Goal: Task Accomplishment & Management: Manage account settings

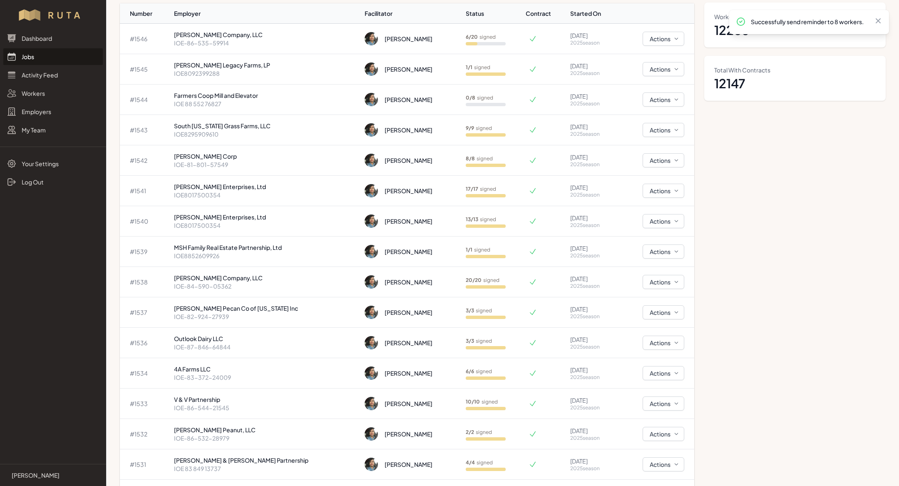
scroll to position [70, 0]
click at [246, 34] on p "[PERSON_NAME] Company, LLC" at bounding box center [266, 34] width 184 height 8
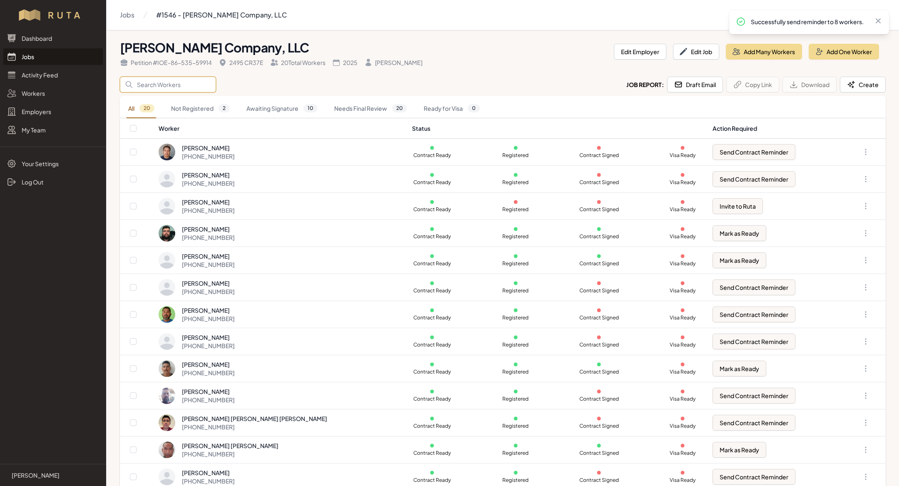
click at [176, 84] on input "Search" at bounding box center [168, 85] width 96 height 16
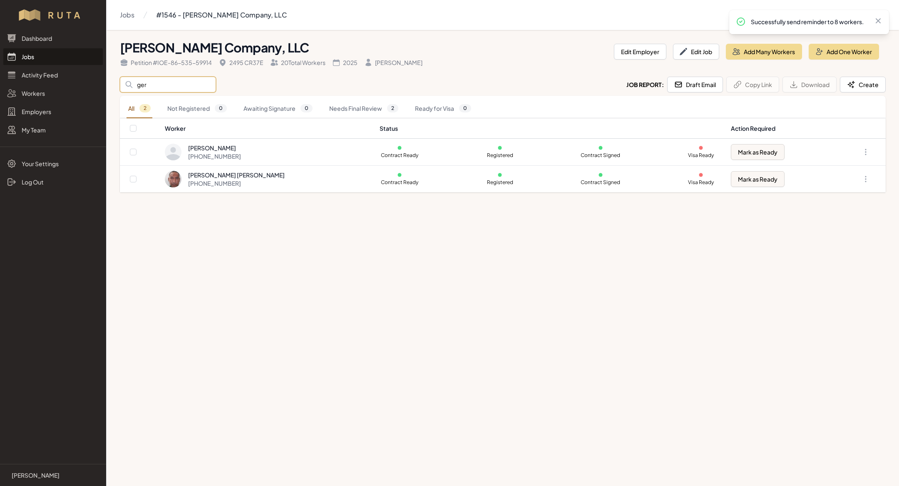
type input "ger"
click at [299, 271] on main "Jobs #1546 - [PERSON_NAME] Company, LLC [PERSON_NAME] Company, LLC Petition # I…" at bounding box center [449, 243] width 899 height 486
click at [50, 59] on link "Jobs" at bounding box center [52, 56] width 99 height 17
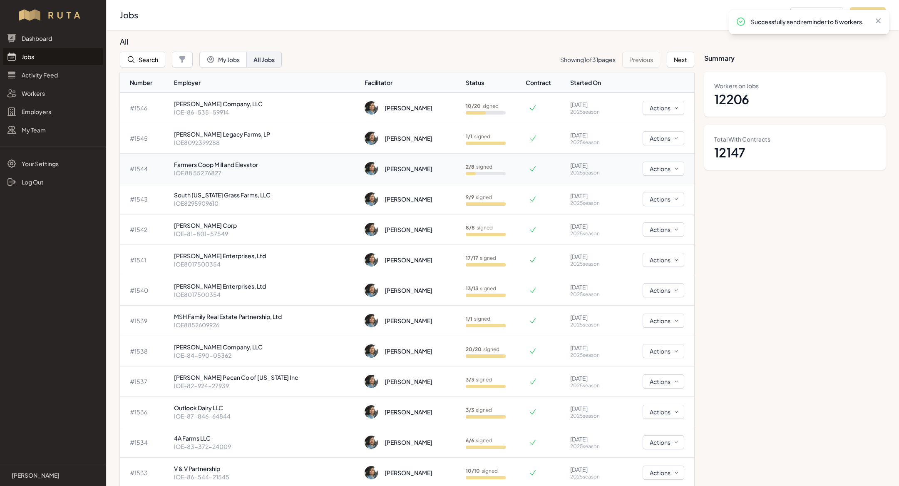
click at [210, 164] on p "Farmers Coop Mill and Elevator" at bounding box center [266, 164] width 184 height 8
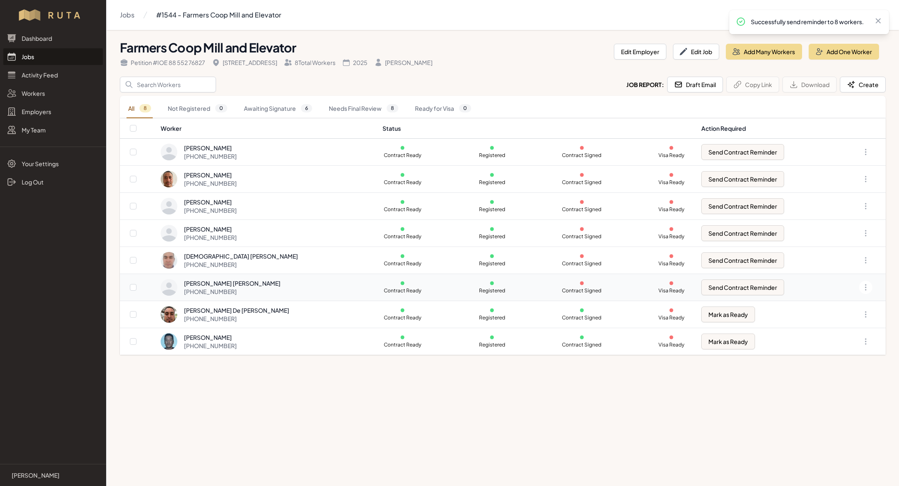
click at [235, 289] on div "[PHONE_NUMBER]" at bounding box center [232, 291] width 97 height 8
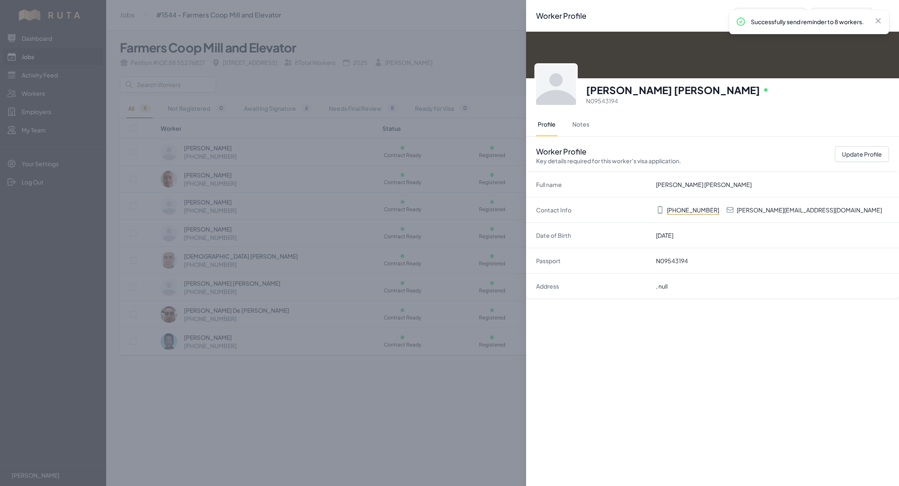
click at [278, 230] on div "Worker Profile Previous Worker Next Worker Close panel [PERSON_NAME] [PERSON_NA…" at bounding box center [449, 243] width 899 height 486
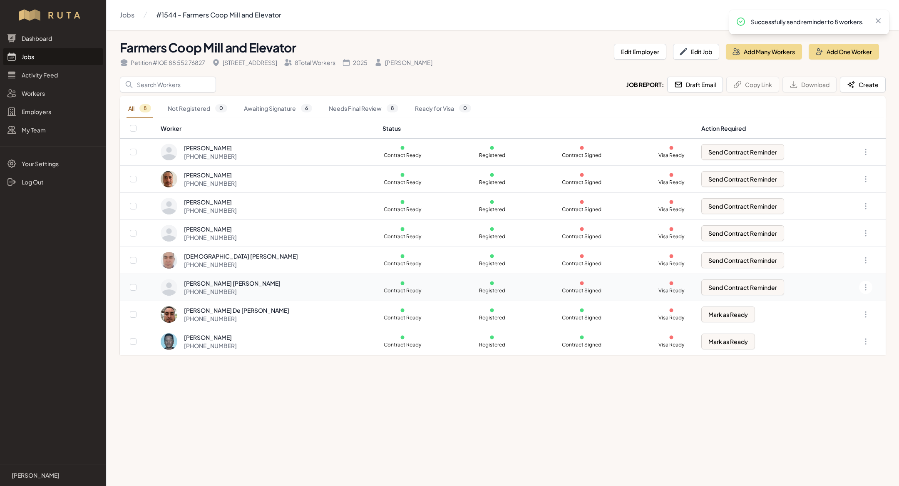
click at [249, 288] on div "[PHONE_NUMBER]" at bounding box center [232, 291] width 97 height 8
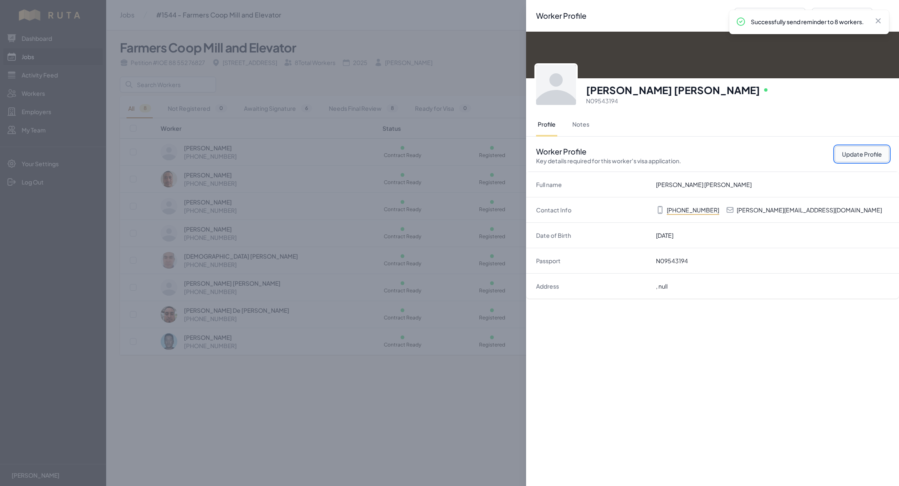
click at [862, 155] on button "Update Profile" at bounding box center [862, 154] width 54 height 16
select select "MX"
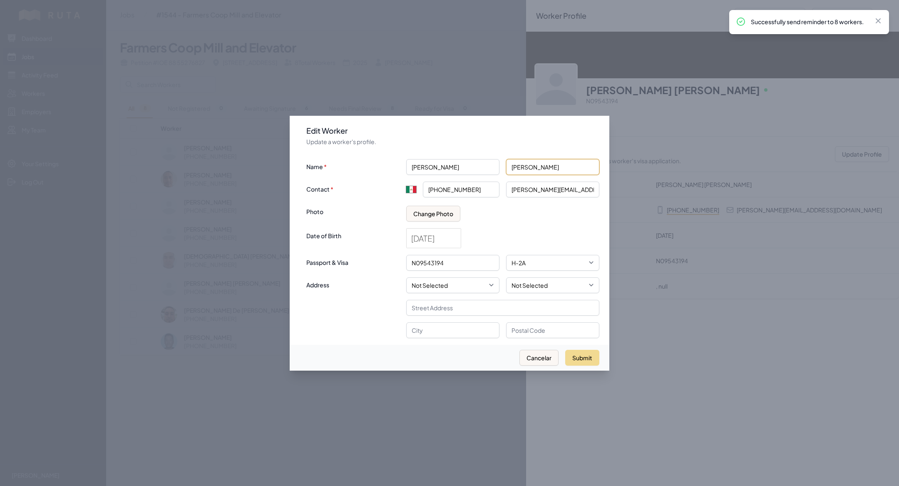
click at [568, 169] on input "[PERSON_NAME]" at bounding box center [552, 167] width 93 height 16
type input "[PERSON_NAME]"
click at [582, 354] on button "Submit" at bounding box center [582, 357] width 34 height 16
type input "+52"
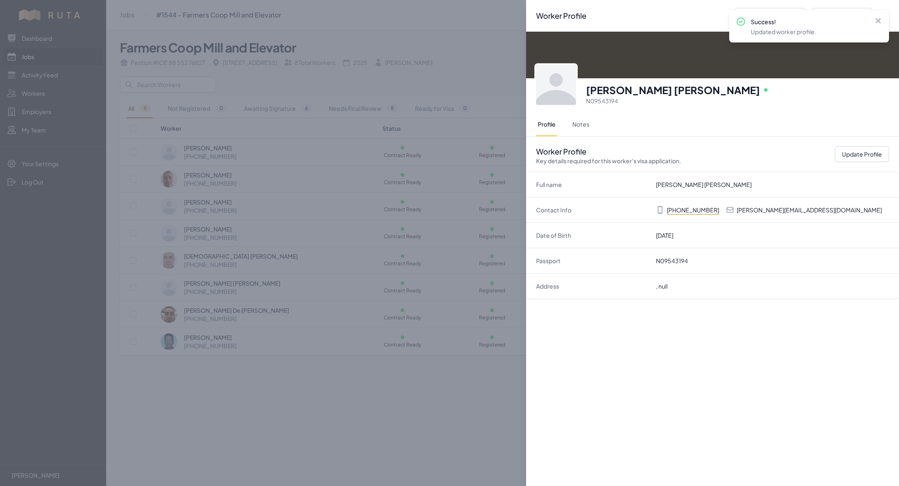
click at [441, 325] on div "Worker Profile Previous Worker Next Worker Close panel [PERSON_NAME] [PERSON_NA…" at bounding box center [449, 243] width 899 height 486
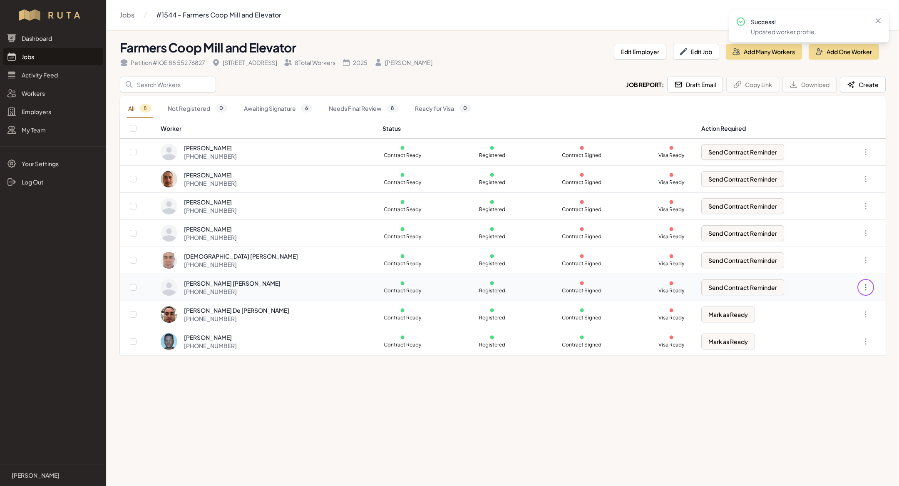
click at [866, 285] on icon "button" at bounding box center [865, 287] width 8 height 8
click at [831, 348] on link "Create Contract" at bounding box center [824, 349] width 80 height 15
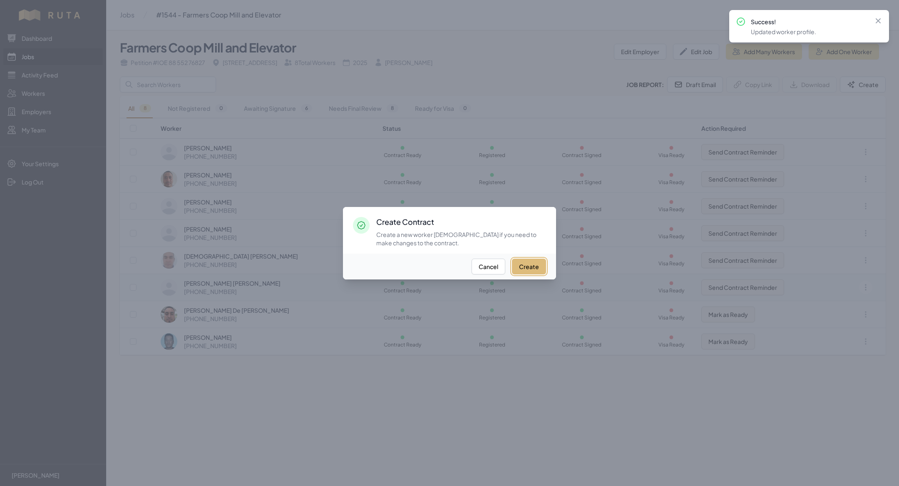
click at [528, 268] on button "Create" at bounding box center [529, 266] width 34 height 16
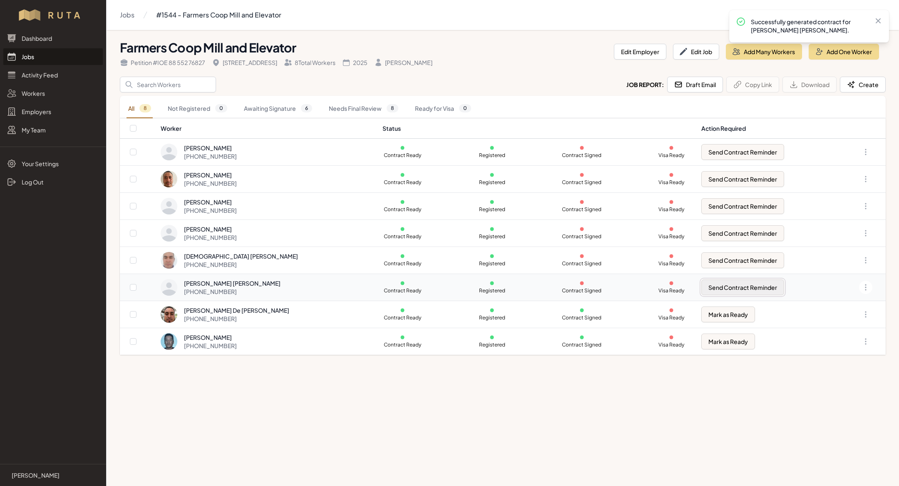
click at [756, 287] on button "Send Contract Reminder" at bounding box center [742, 287] width 83 height 16
checkbox input "true"
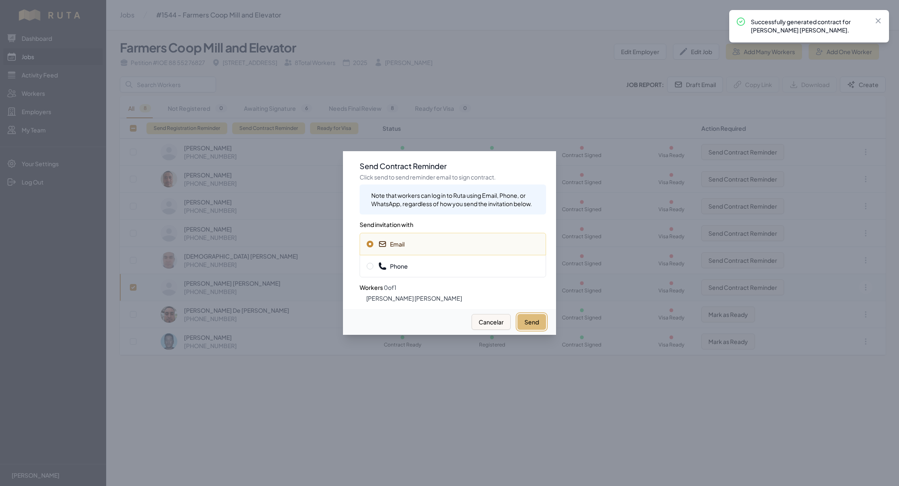
click at [530, 319] on button "Send" at bounding box center [531, 322] width 29 height 16
click at [453, 268] on span "Phone" at bounding box center [453, 266] width 172 height 8
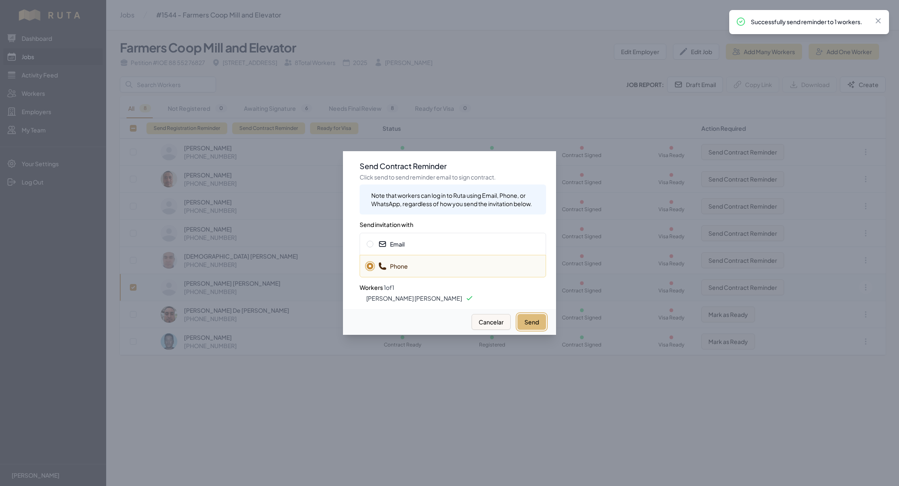
click at [535, 314] on button "Send" at bounding box center [531, 322] width 29 height 16
click at [231, 246] on div at bounding box center [449, 243] width 899 height 486
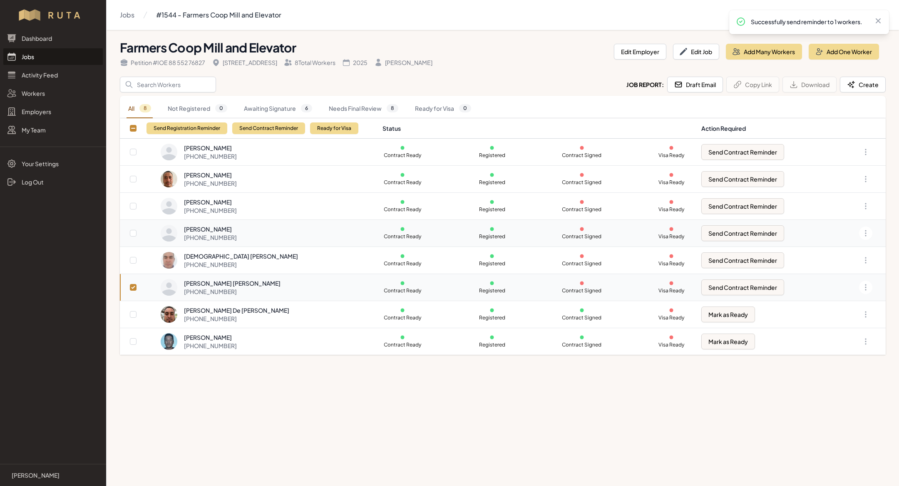
click at [228, 233] on div "[PHONE_NUMBER]" at bounding box center [210, 237] width 53 height 8
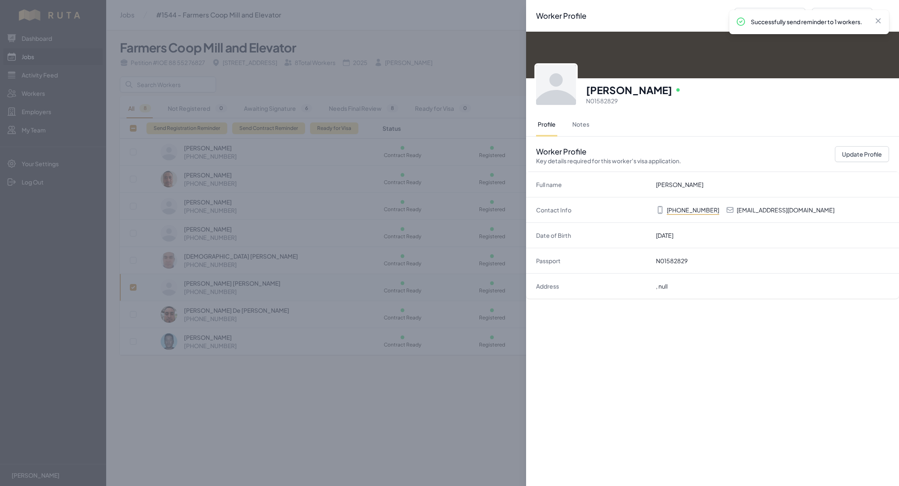
click at [748, 206] on p "[EMAIL_ADDRESS][DOMAIN_NAME]" at bounding box center [785, 210] width 98 height 8
copy p "[EMAIL_ADDRESS][DOMAIN_NAME]"
click at [359, 183] on div "Worker Profile Previous Worker Next Worker Close panel [PERSON_NAME] Online N01…" at bounding box center [449, 243] width 899 height 486
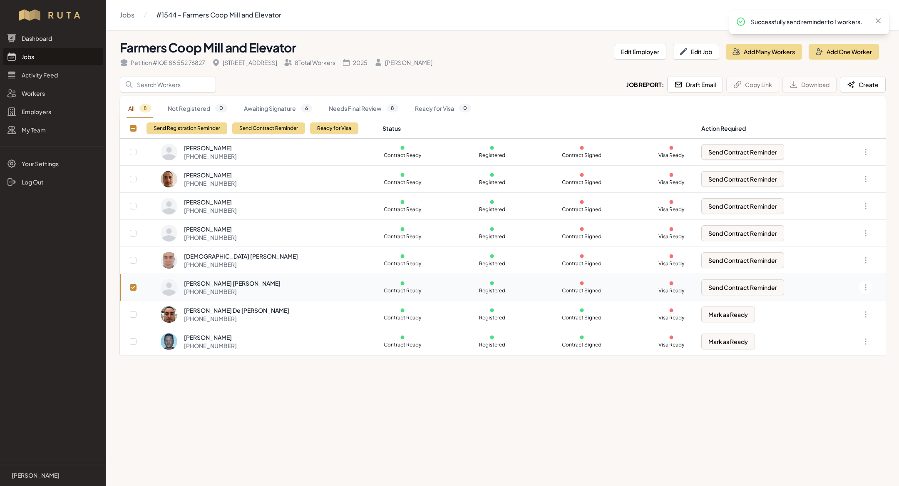
click at [53, 55] on link "Jobs" at bounding box center [52, 56] width 99 height 17
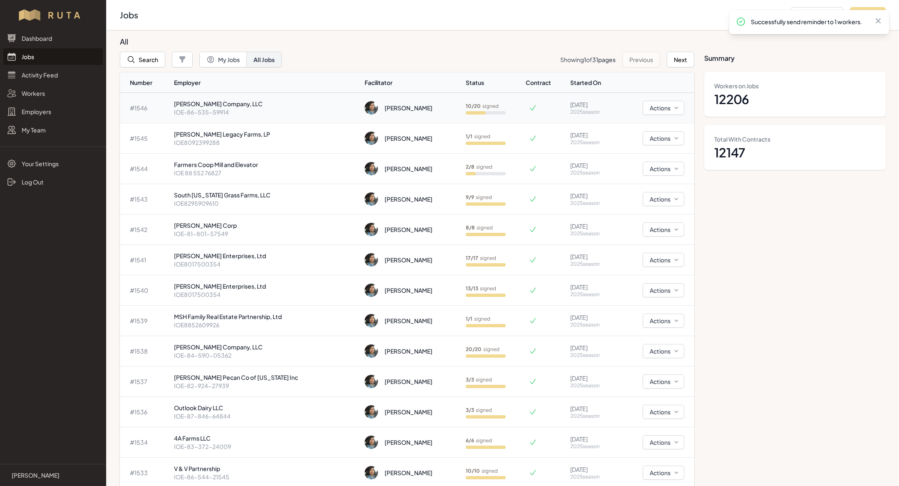
click at [235, 112] on p "IOE-86-535-59914" at bounding box center [266, 112] width 184 height 8
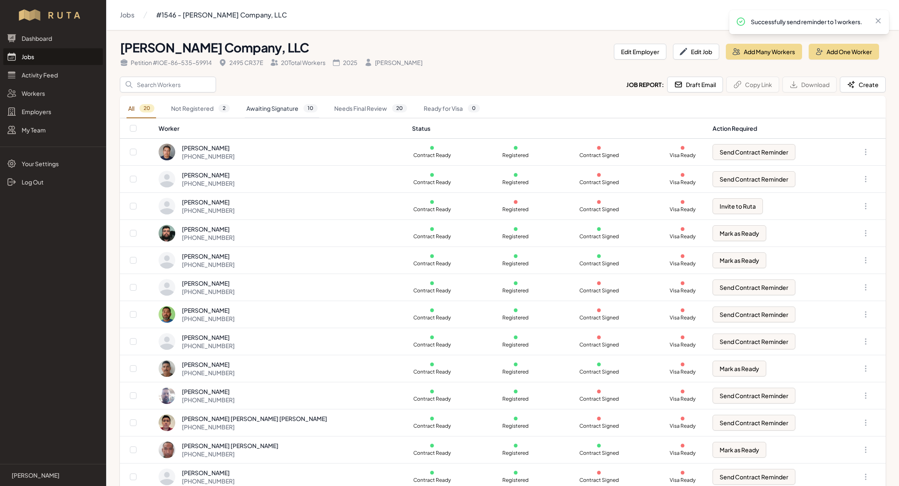
click at [264, 105] on link "Awaiting Signature 10" at bounding box center [282, 108] width 74 height 19
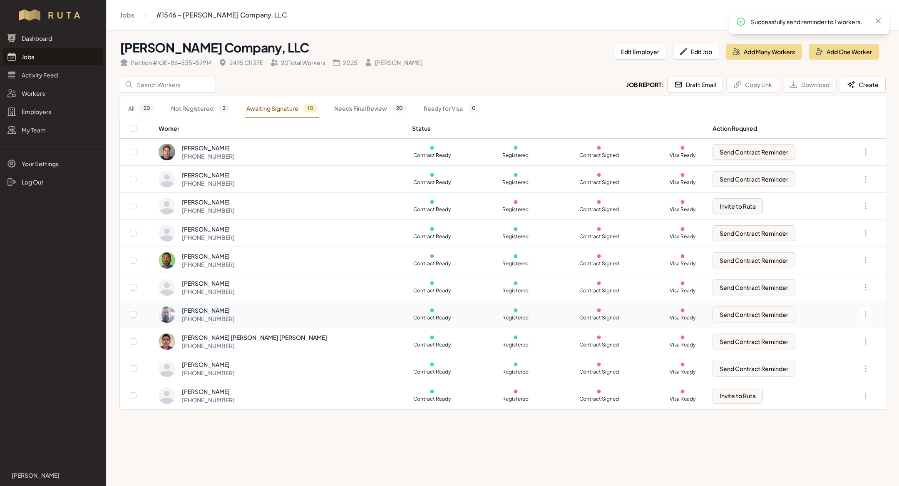
click at [235, 309] on div "[PERSON_NAME]" at bounding box center [208, 310] width 53 height 8
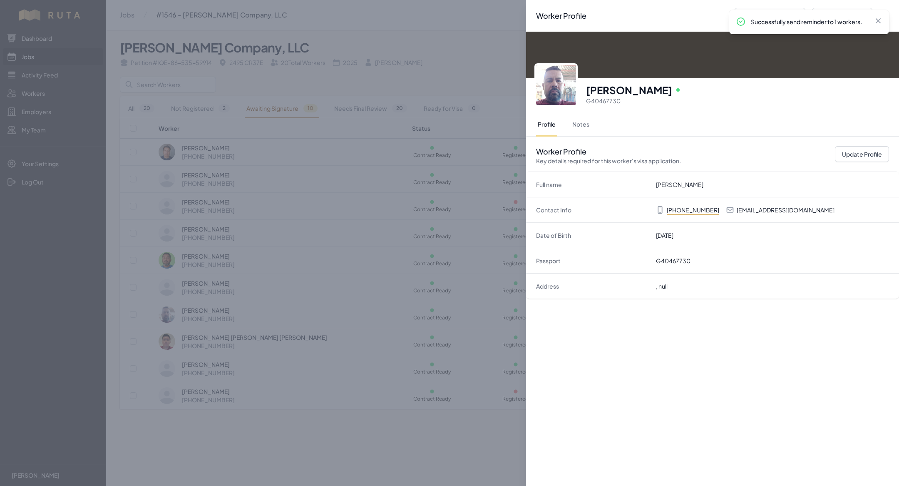
click at [762, 206] on p "[EMAIL_ADDRESS][DOMAIN_NAME]" at bounding box center [785, 210] width 98 height 8
copy p "[EMAIL_ADDRESS][DOMAIN_NAME]"
click at [255, 191] on div "Worker Profile Previous Worker Next Worker Close panel [PERSON_NAME] Online G40…" at bounding box center [449, 243] width 899 height 486
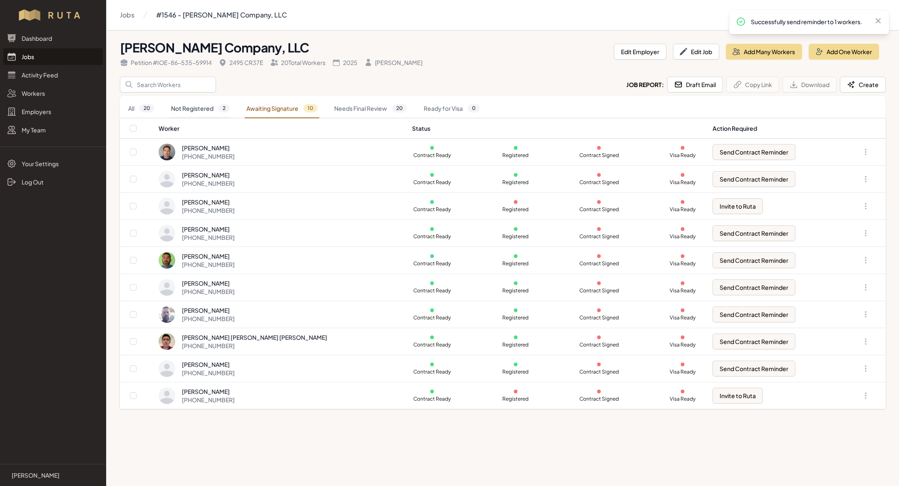
click at [201, 100] on link "Not Registered 2" at bounding box center [200, 108] width 62 height 19
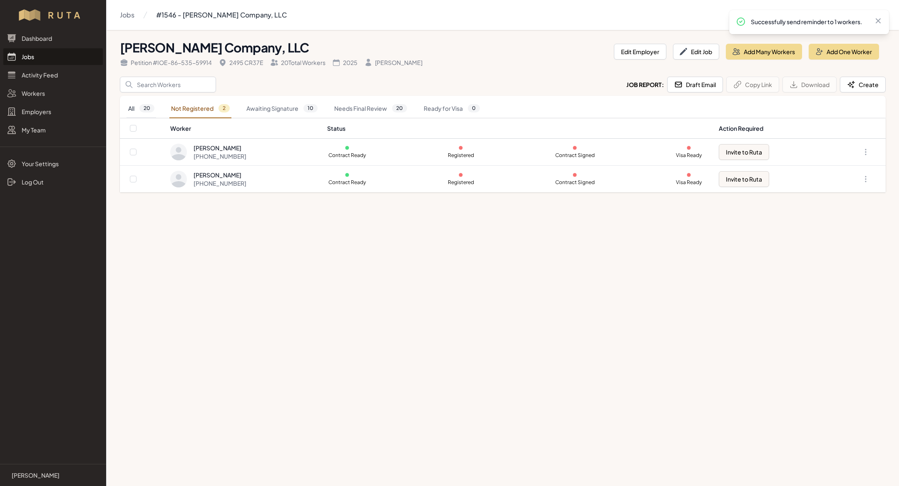
click at [144, 110] on span "20" at bounding box center [146, 108] width 15 height 8
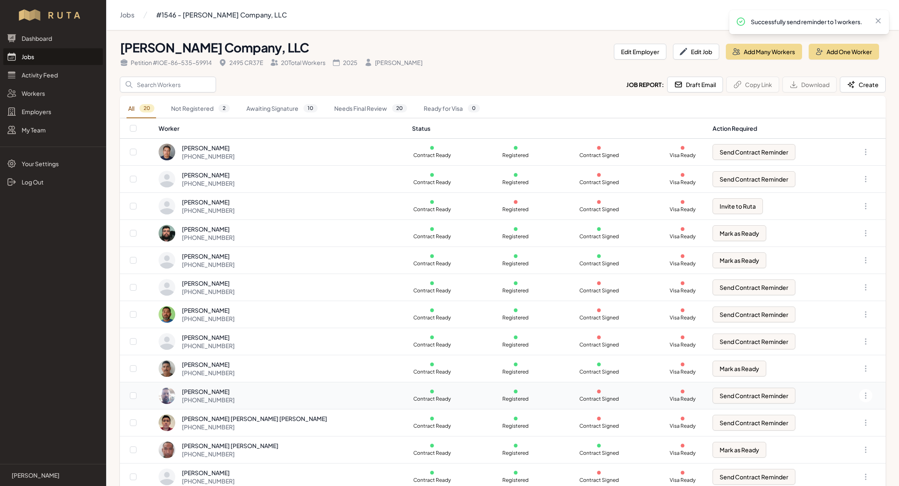
scroll to position [7, 0]
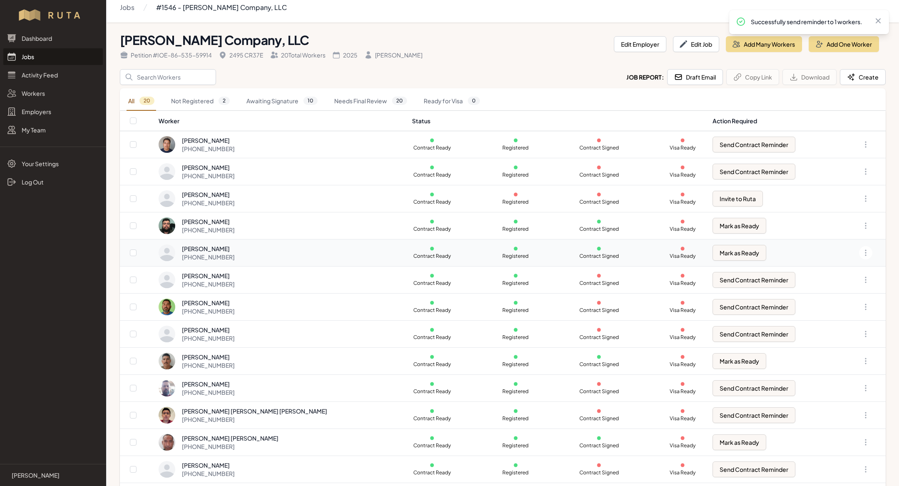
click at [260, 248] on div "[PERSON_NAME] [PHONE_NUMBER]" at bounding box center [281, 252] width 244 height 17
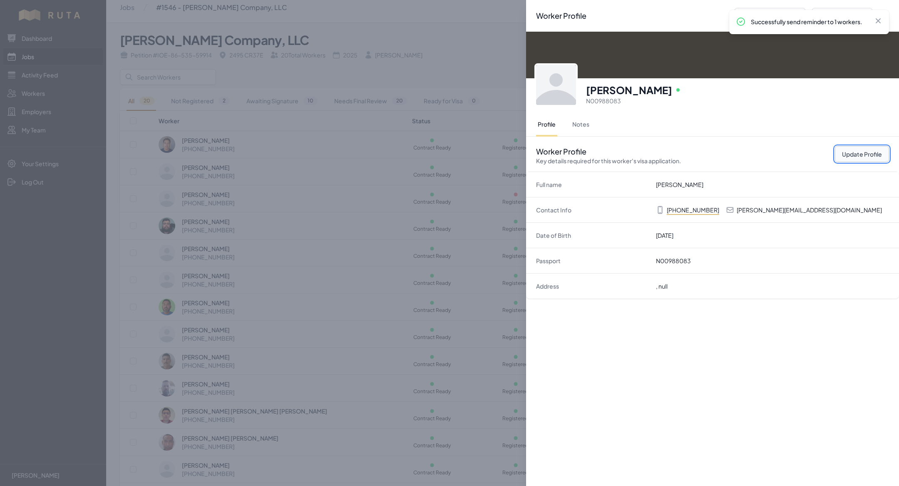
click at [860, 152] on button "Update Profile" at bounding box center [862, 154] width 54 height 16
select select "US"
select select "H-2B"
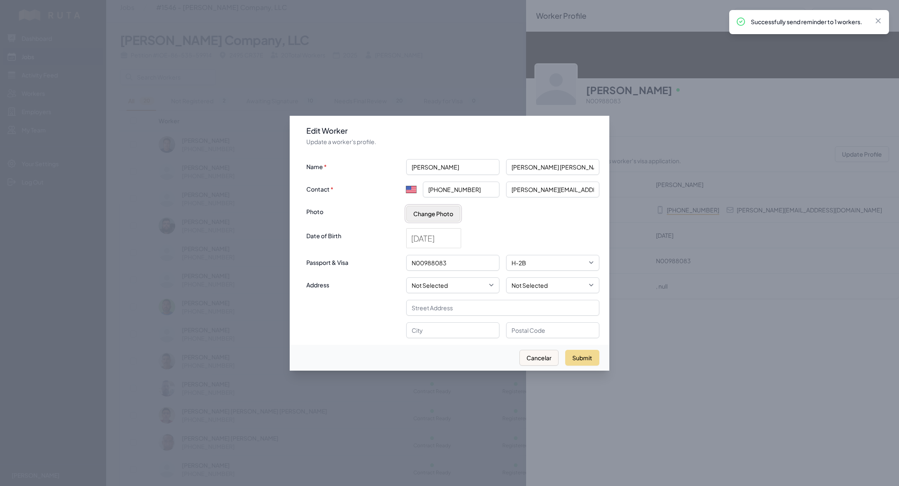
click at [424, 219] on button "Change Photo" at bounding box center [433, 214] width 54 height 16
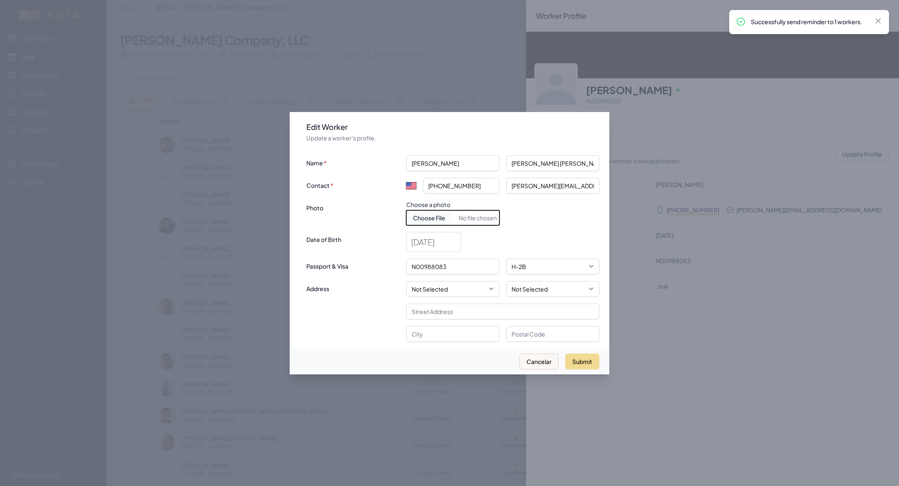
click at [424, 219] on input "Choose document photo" at bounding box center [452, 217] width 93 height 15
type input "C:\fakepath\[PERSON_NAME] .jpeg"
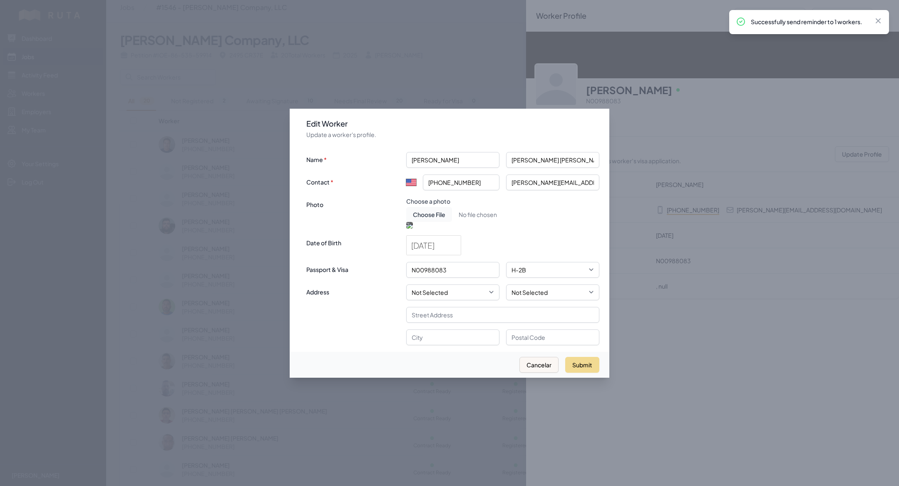
click at [468, 253] on div at bounding box center [452, 271] width 93 height 93
click at [577, 372] on button "Submit" at bounding box center [582, 365] width 34 height 16
select select "MX"
type input "+52"
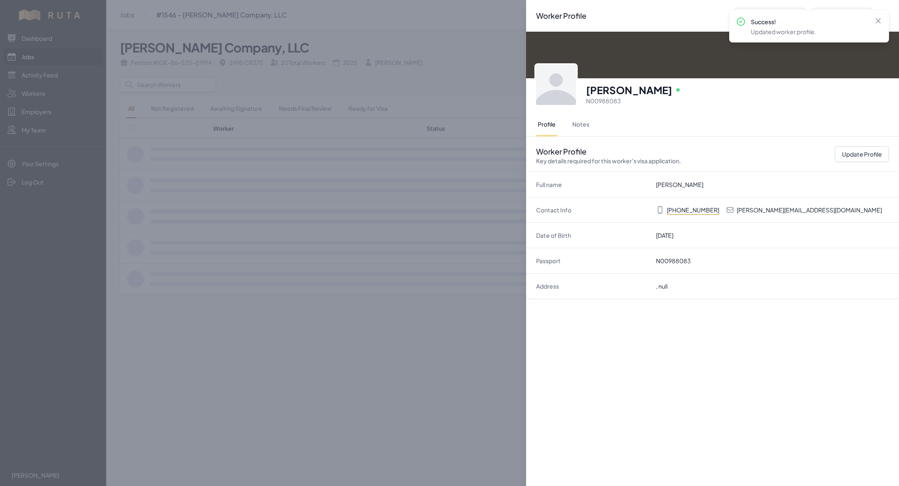
scroll to position [0, 0]
click at [321, 337] on div "Worker Profile Previous Worker Next Worker Close panel [PERSON_NAME] Online N00…" at bounding box center [449, 243] width 899 height 486
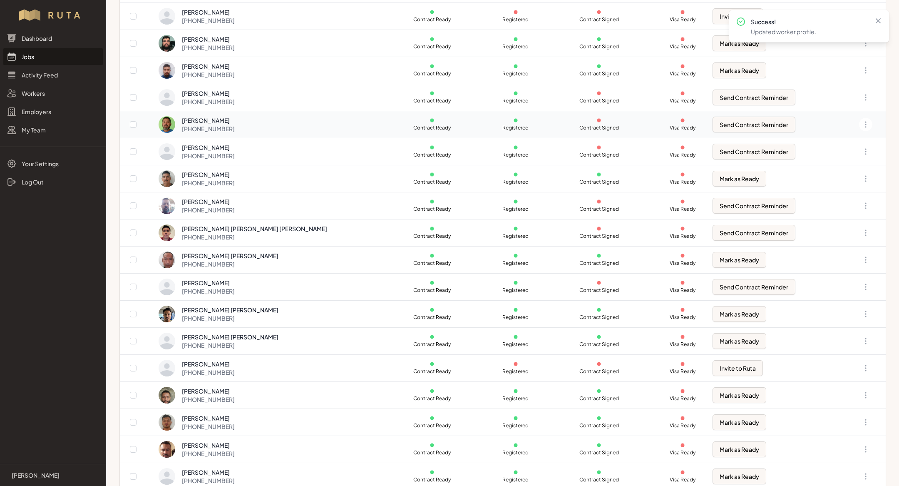
scroll to position [176, 0]
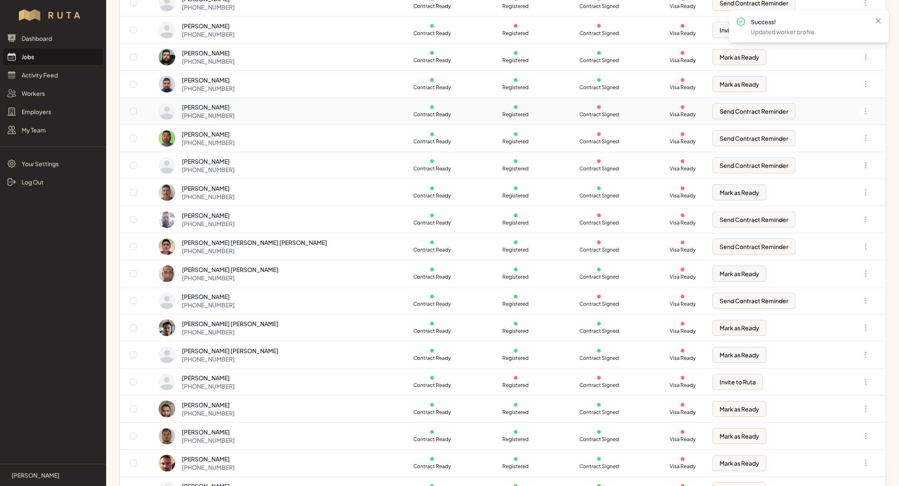
click at [251, 103] on div "[PERSON_NAME] [PHONE_NUMBER]" at bounding box center [281, 111] width 244 height 17
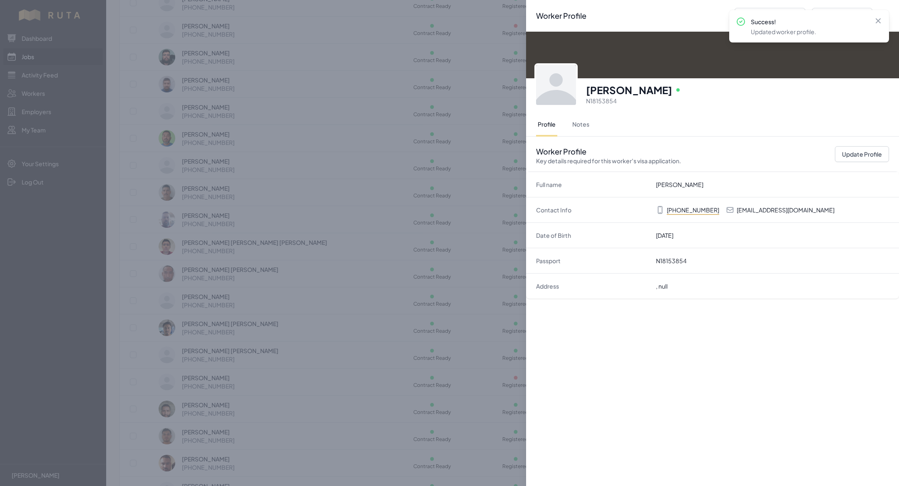
click at [758, 208] on p "[EMAIL_ADDRESS][DOMAIN_NAME]" at bounding box center [785, 210] width 98 height 8
copy p "[EMAIL_ADDRESS][DOMAIN_NAME]"
click at [316, 247] on div "Worker Profile Previous Worker Next Worker Close panel [PERSON_NAME] Online N18…" at bounding box center [449, 243] width 899 height 486
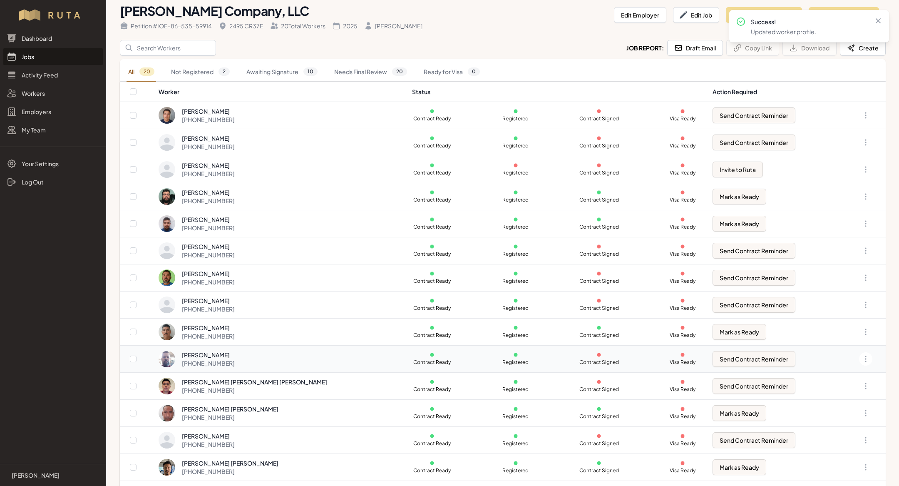
scroll to position [0, 0]
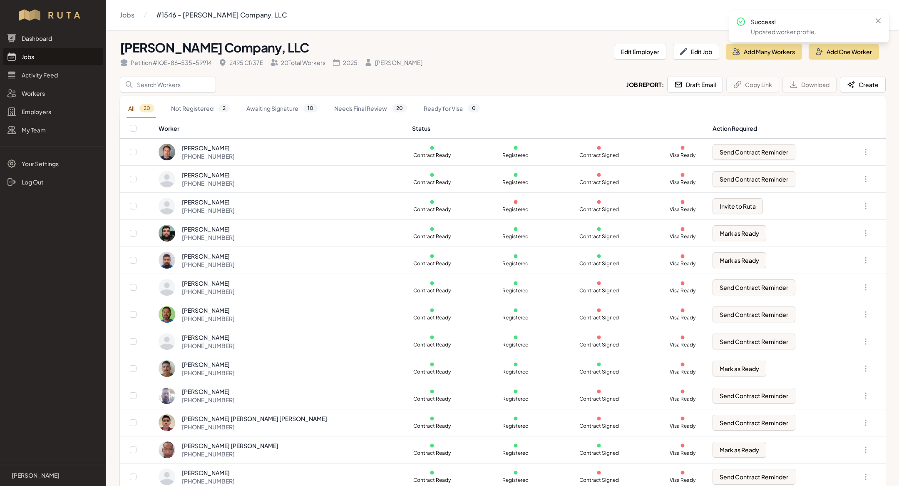
click at [29, 63] on link "Jobs" at bounding box center [52, 56] width 99 height 17
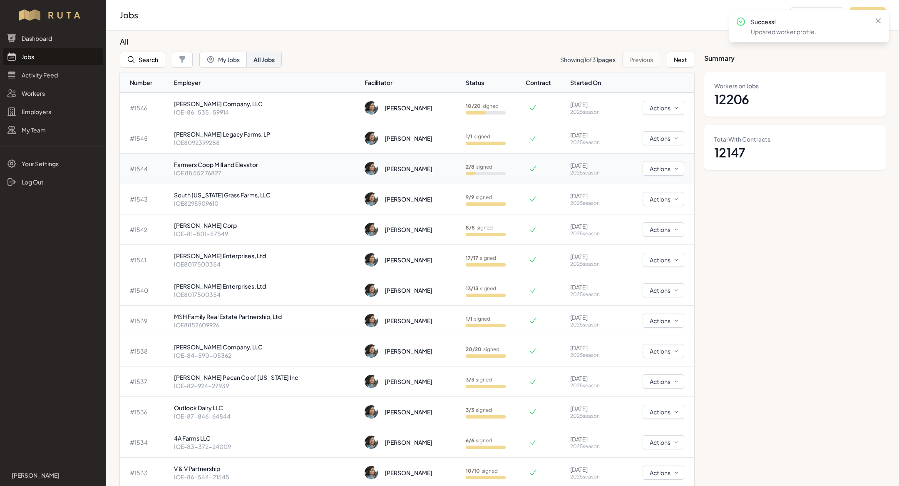
click at [208, 154] on td "Farmers Coop Mill and Elevator IOE 88 552 76827" at bounding box center [266, 169] width 191 height 30
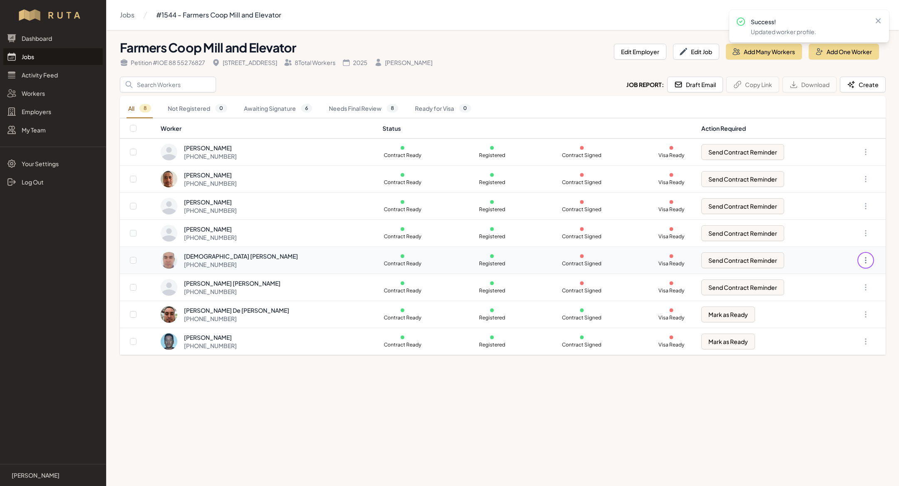
click at [865, 258] on icon "button" at bounding box center [865, 259] width 1 height 5
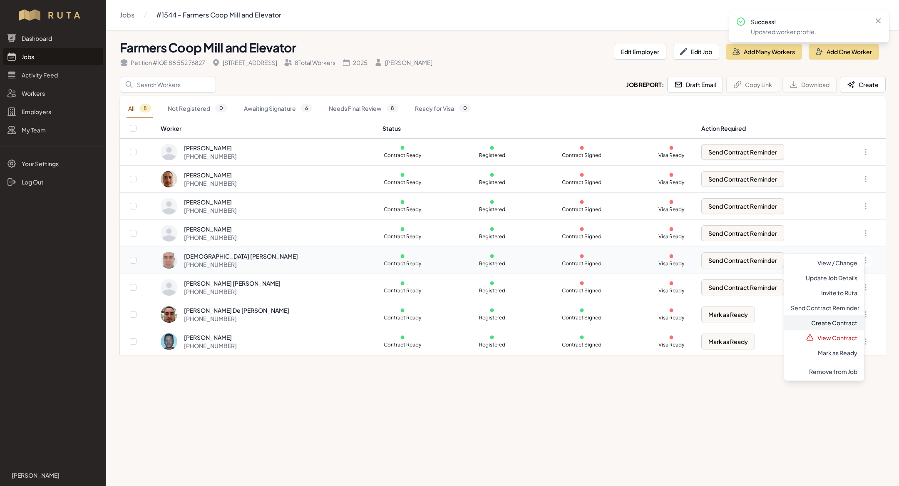
click at [840, 325] on link "Create Contract" at bounding box center [824, 322] width 80 height 15
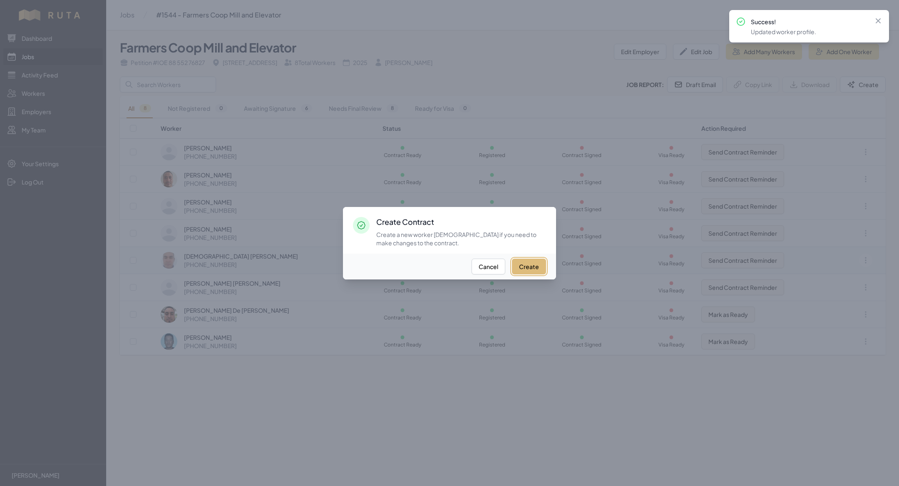
click at [528, 269] on button "Create" at bounding box center [529, 266] width 34 height 16
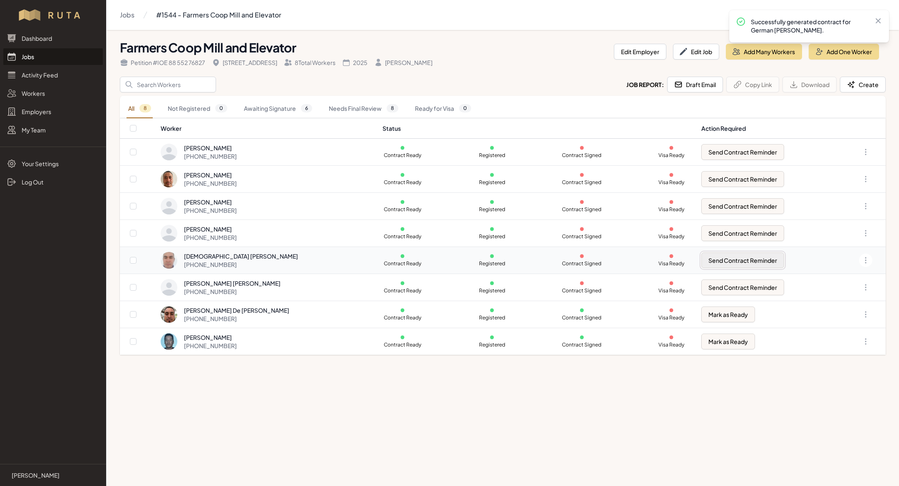
click at [726, 259] on button "Send Contract Reminder" at bounding box center [742, 260] width 83 height 16
checkbox input "true"
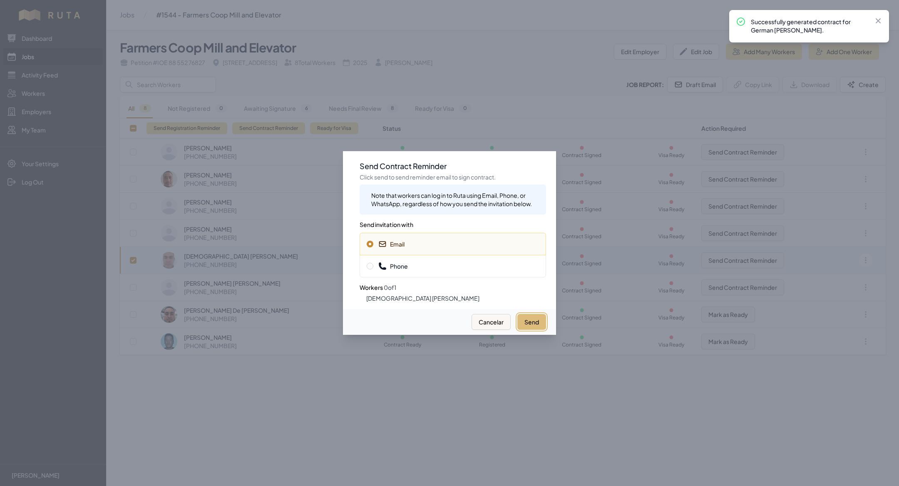
click at [529, 317] on button "Send" at bounding box center [531, 322] width 29 height 16
click at [422, 264] on span "Phone" at bounding box center [453, 266] width 172 height 8
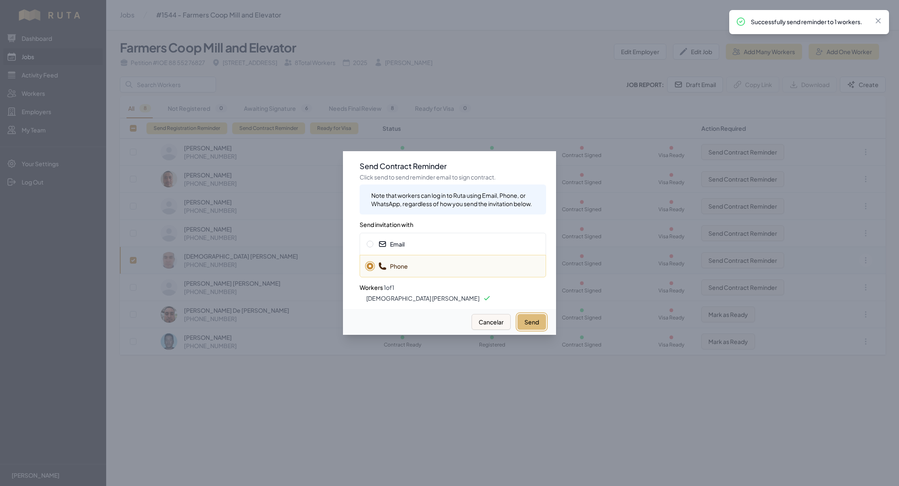
click at [540, 319] on button "Send" at bounding box center [531, 322] width 29 height 16
click at [348, 164] on div "Send Contract Reminder Click send to send reminder email to sign [DEMOGRAPHIC_D…" at bounding box center [449, 230] width 213 height 158
click at [239, 232] on div at bounding box center [449, 243] width 899 height 486
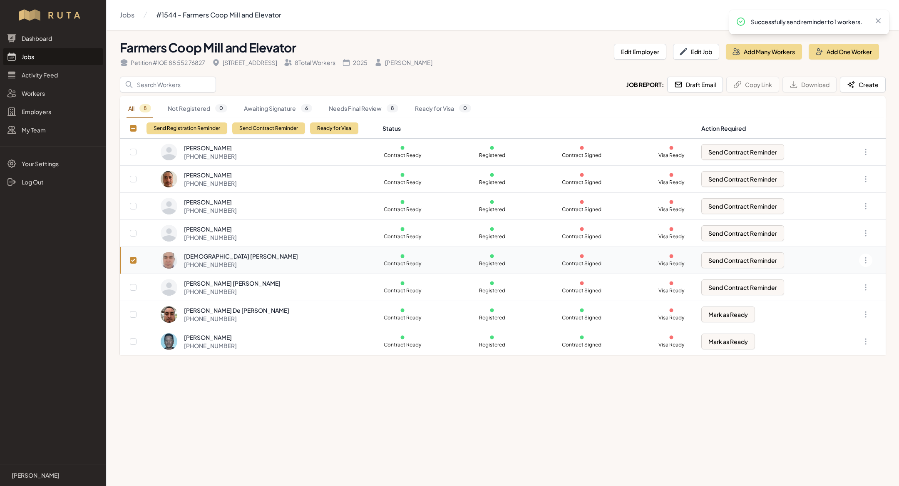
click at [242, 260] on div "[PHONE_NUMBER]" at bounding box center [241, 264] width 114 height 8
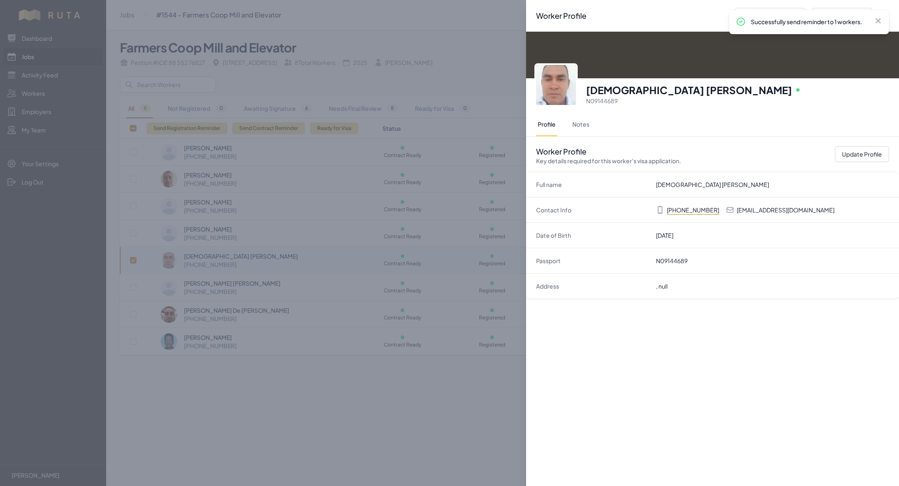
click at [284, 255] on div "Worker Profile Previous Worker Next Worker Close panel German [PERSON_NAME] Onl…" at bounding box center [449, 243] width 899 height 486
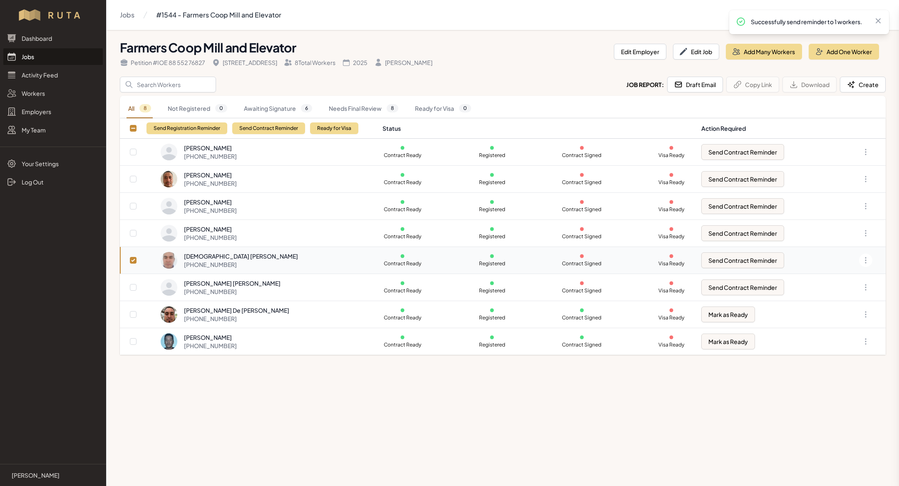
click at [284, 255] on div "Worker Profile Previous Worker Next Worker Close panel Online Profile Notes Wor…" at bounding box center [449, 243] width 899 height 486
click at [285, 261] on div "[DEMOGRAPHIC_DATA] [PERSON_NAME] [PHONE_NUMBER]" at bounding box center [267, 260] width 212 height 17
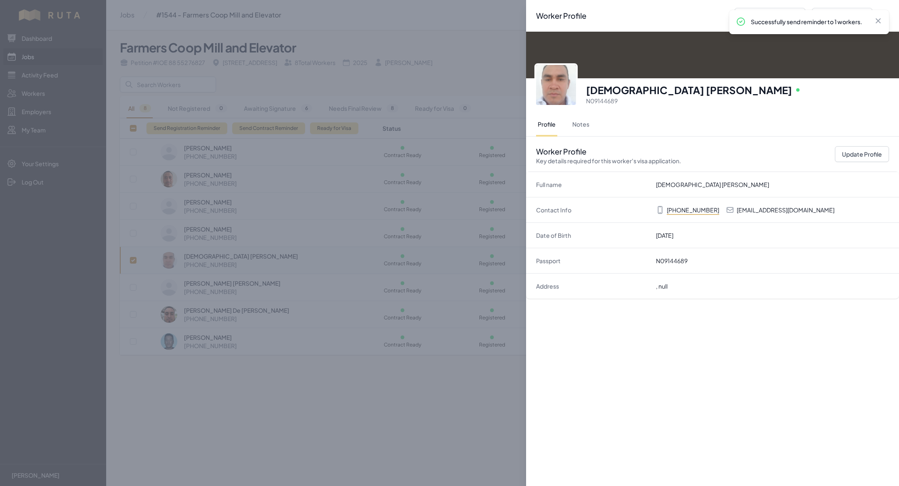
click at [485, 223] on div "Worker Profile Previous Worker Next Worker Close panel German [PERSON_NAME] Onl…" at bounding box center [449, 243] width 899 height 486
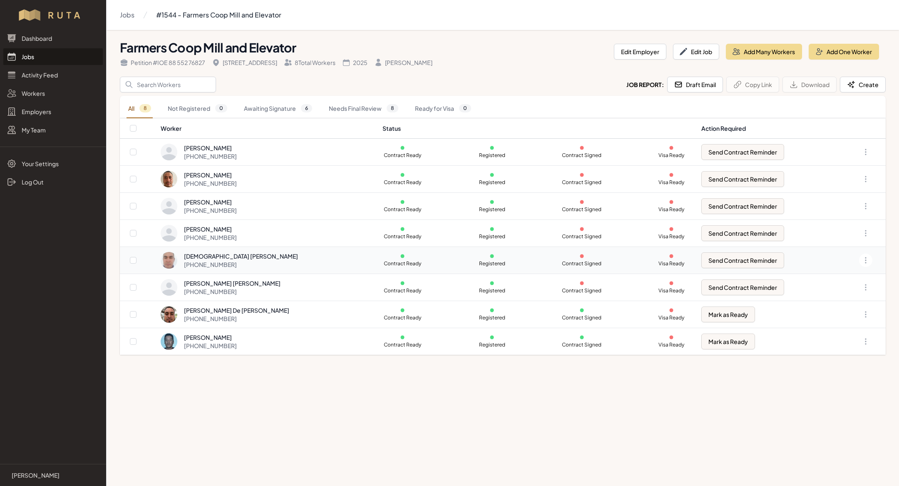
click at [255, 266] on div "[PHONE_NUMBER]" at bounding box center [241, 264] width 114 height 8
click at [864, 258] on icon "button" at bounding box center [865, 260] width 8 height 8
click at [824, 323] on link "Create Contract" at bounding box center [824, 322] width 80 height 15
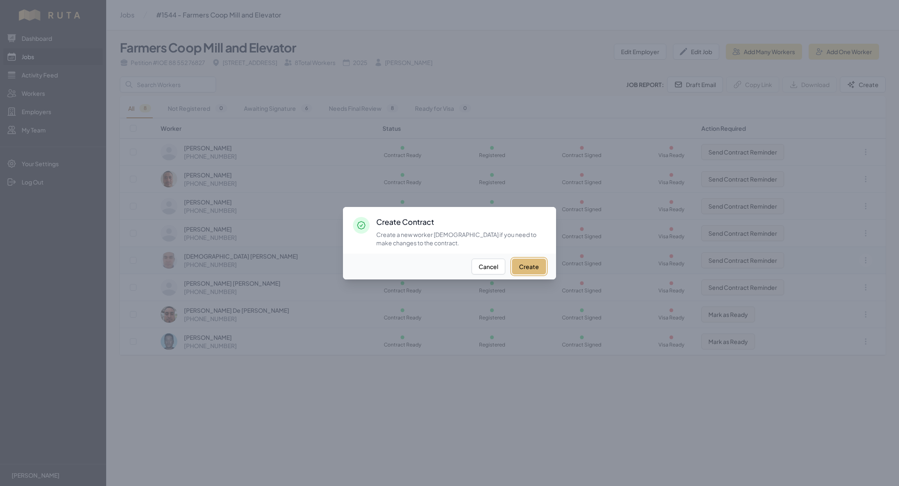
click at [531, 266] on button "Create" at bounding box center [529, 266] width 34 height 16
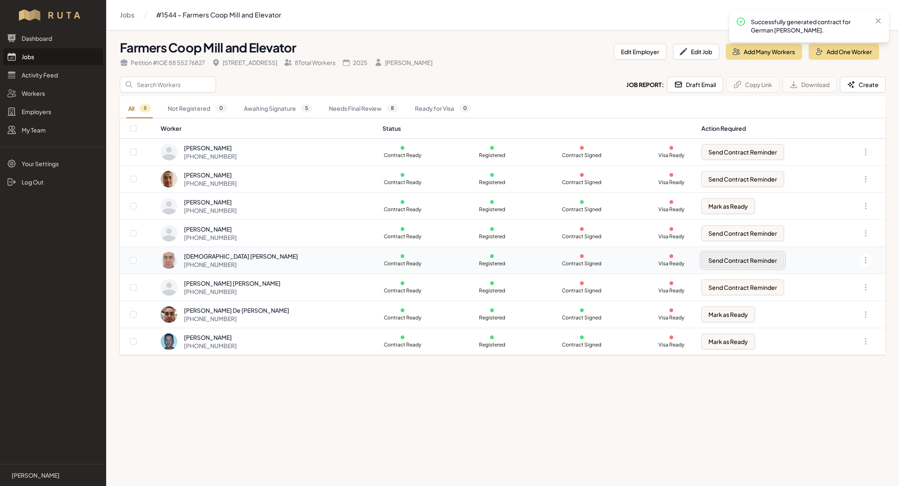
click at [724, 264] on button "Send Contract Reminder" at bounding box center [742, 260] width 83 height 16
checkbox input "true"
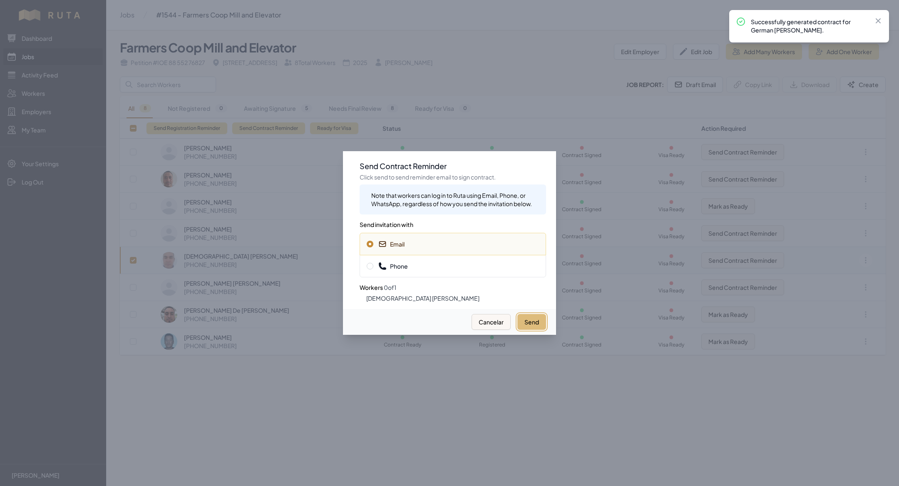
click at [520, 317] on button "Send" at bounding box center [531, 322] width 29 height 16
click at [466, 258] on div "Phone" at bounding box center [452, 266] width 186 height 22
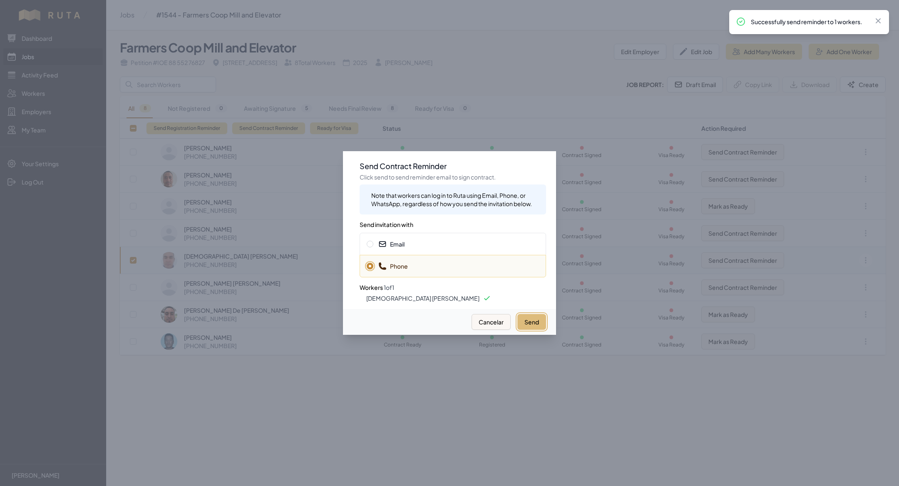
click at [523, 317] on button "Send" at bounding box center [531, 322] width 29 height 16
click at [488, 103] on div at bounding box center [449, 243] width 899 height 486
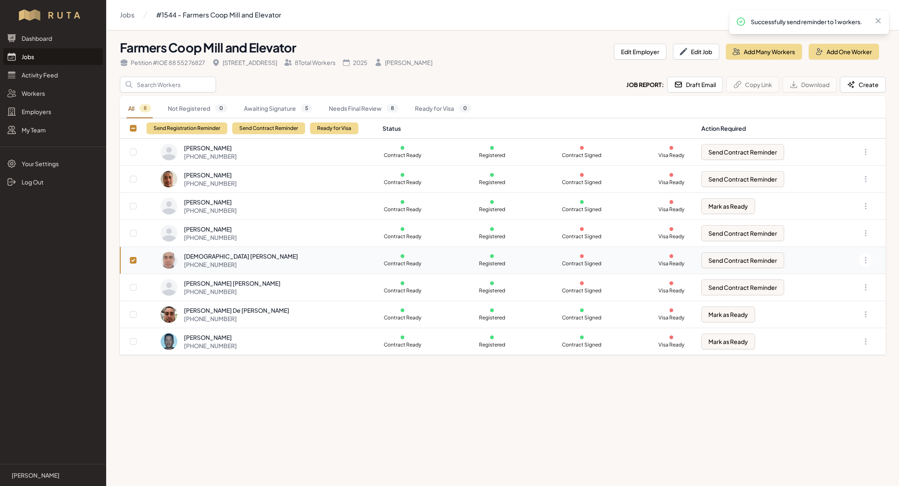
click at [60, 59] on link "Jobs" at bounding box center [52, 56] width 99 height 17
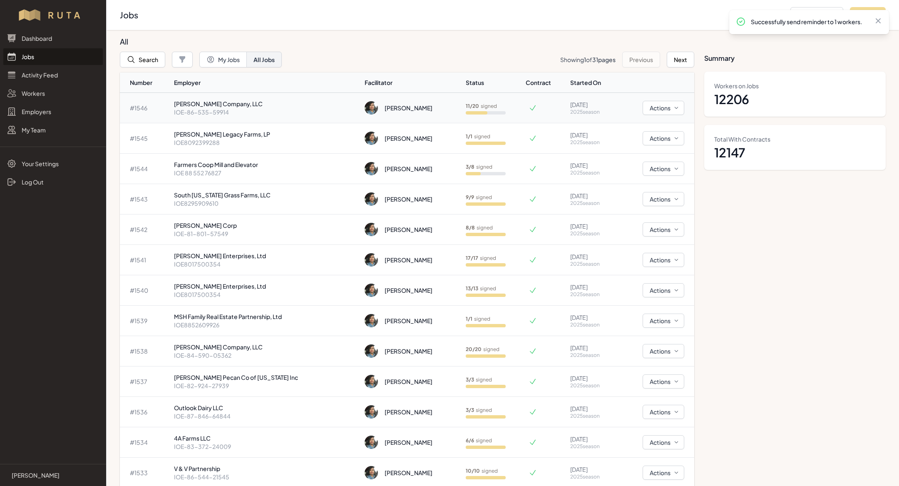
click at [225, 103] on p "[PERSON_NAME] Company, LLC" at bounding box center [266, 103] width 184 height 8
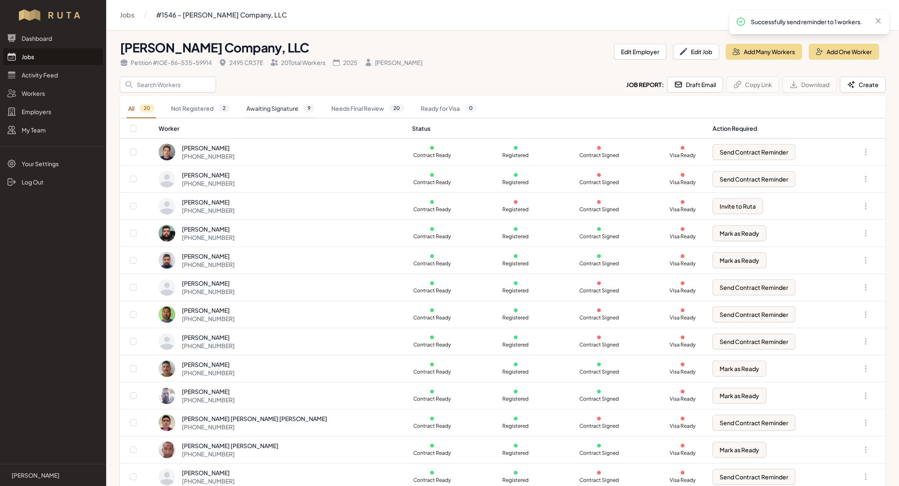
click at [263, 108] on link "Awaiting Signature 9" at bounding box center [281, 108] width 72 height 19
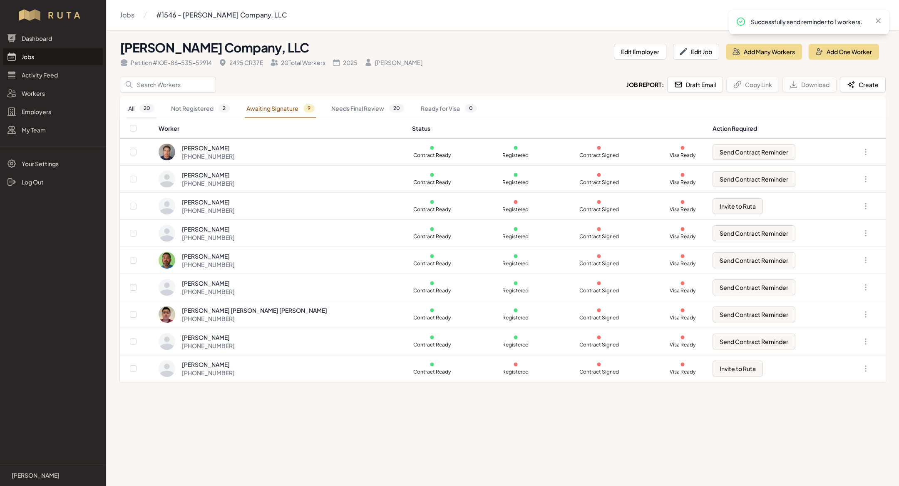
click at [148, 106] on span "20" at bounding box center [146, 108] width 15 height 8
